Goal: Task Accomplishment & Management: Use online tool/utility

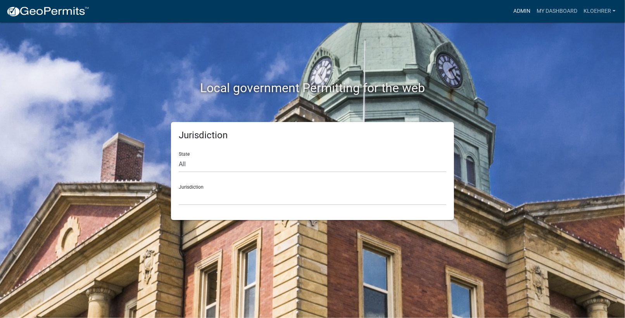
click at [528, 12] on link "Admin" at bounding box center [521, 11] width 23 height 15
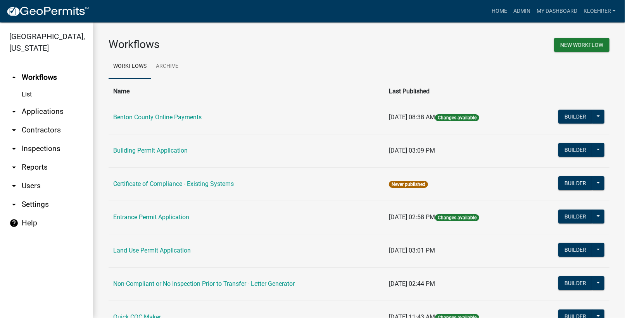
click at [33, 167] on link "arrow_drop_down Reports" at bounding box center [46, 167] width 93 height 19
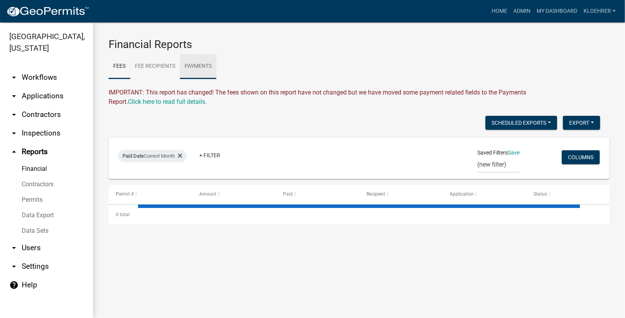
click at [204, 67] on link "Payments" at bounding box center [198, 66] width 36 height 25
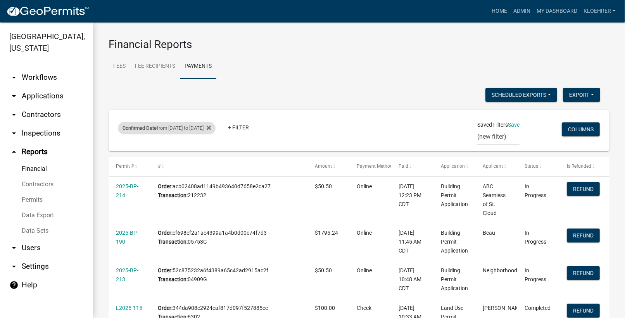
click at [174, 128] on div "Confirmed Date from [DATE] to [DATE]" at bounding box center [167, 128] width 98 height 12
select select "custom"
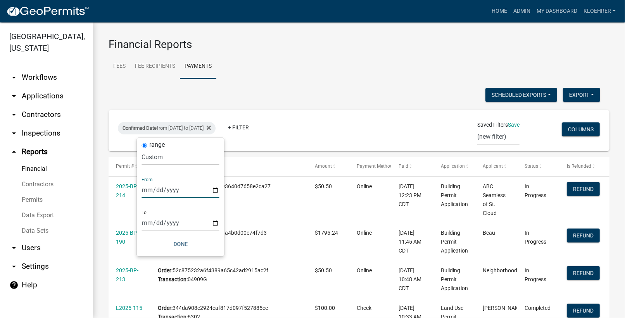
click at [155, 191] on input "[DATE]" at bounding box center [180, 190] width 77 height 16
type input "[DATE]"
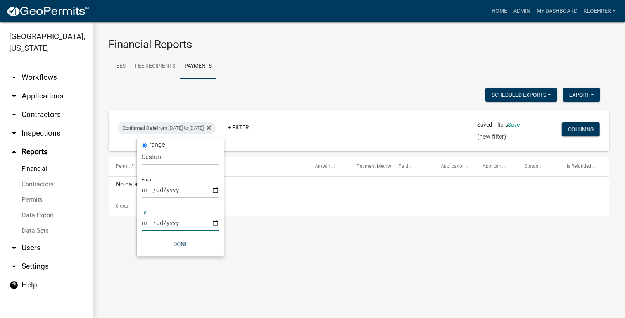
click at [155, 224] on input "[DATE]" at bounding box center [180, 223] width 77 height 16
type input "[DATE]"
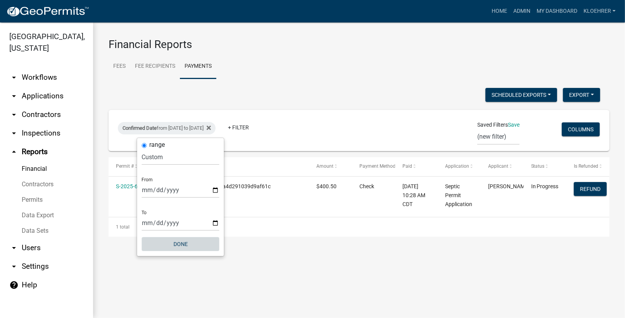
click at [181, 243] on button "Done" at bounding box center [180, 244] width 77 height 14
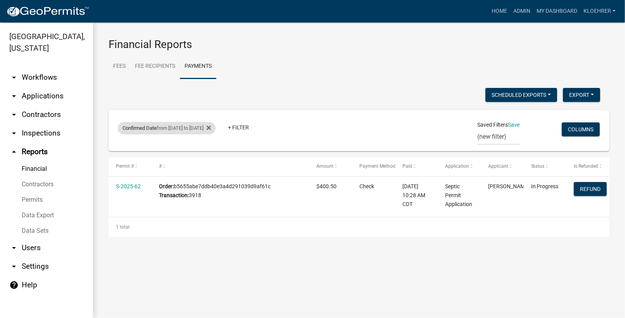
click at [215, 129] on div "Confirmed Date from [DATE] to [DATE]" at bounding box center [167, 128] width 98 height 12
select select "custom"
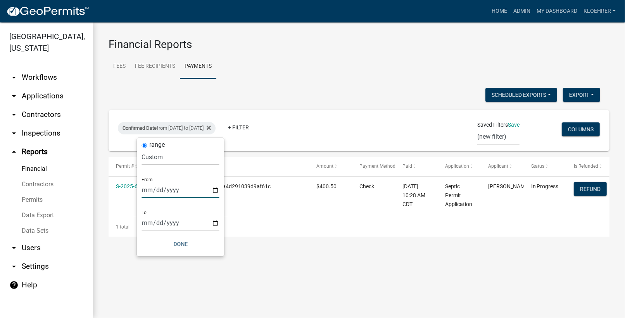
click at [158, 191] on input "[DATE]" at bounding box center [180, 190] width 77 height 16
type input "[DATE]"
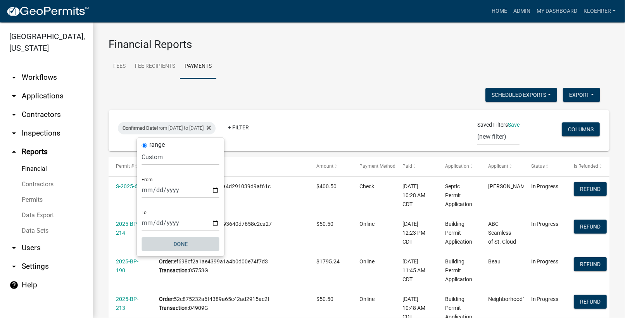
click at [182, 241] on button "Done" at bounding box center [180, 244] width 77 height 14
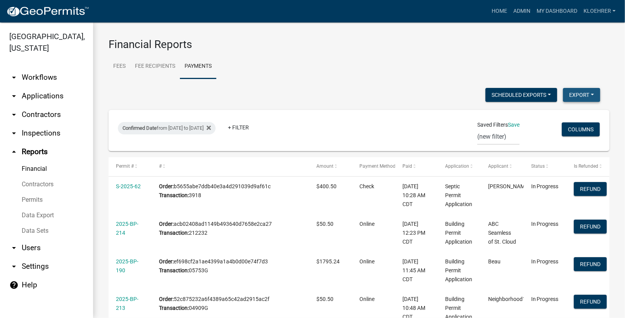
click at [585, 92] on button "Export" at bounding box center [581, 95] width 37 height 14
click at [533, 114] on button "Excel Format (.xlsx)" at bounding box center [563, 115] width 72 height 19
